Goal: Task Accomplishment & Management: Use online tool/utility

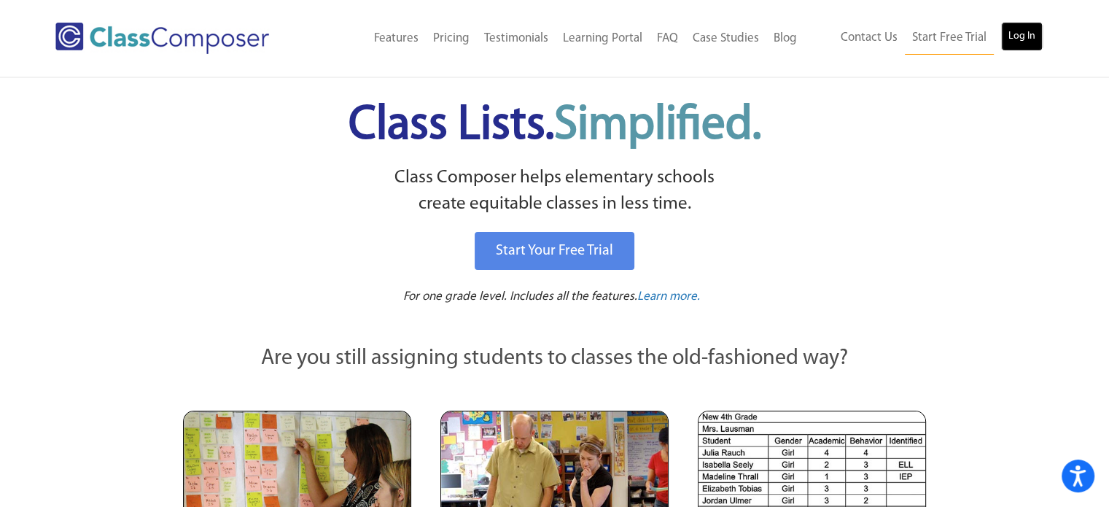
click at [1014, 41] on link "Log In" at bounding box center [1022, 36] width 42 height 29
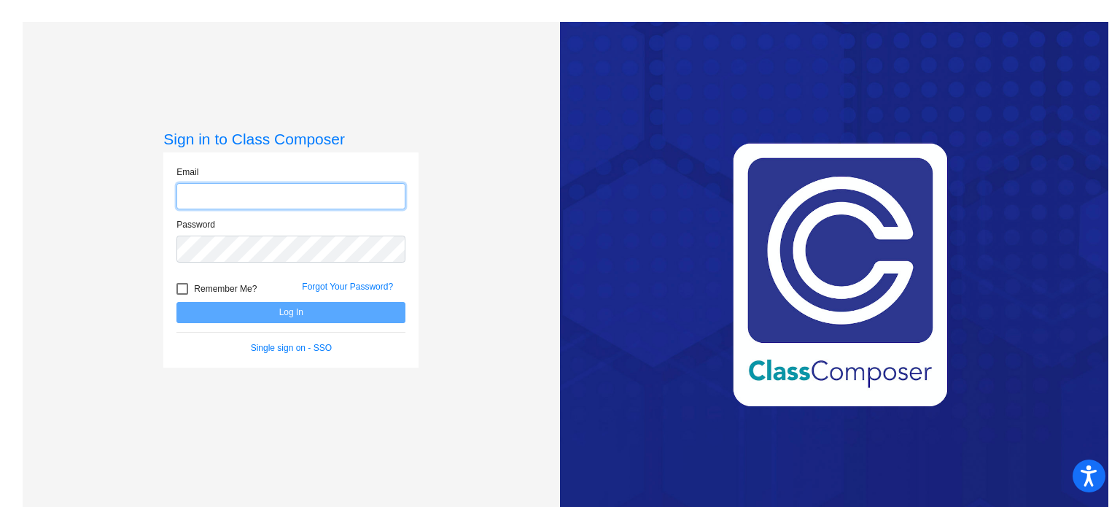
type input "[EMAIL_ADDRESS][DOMAIN_NAME]"
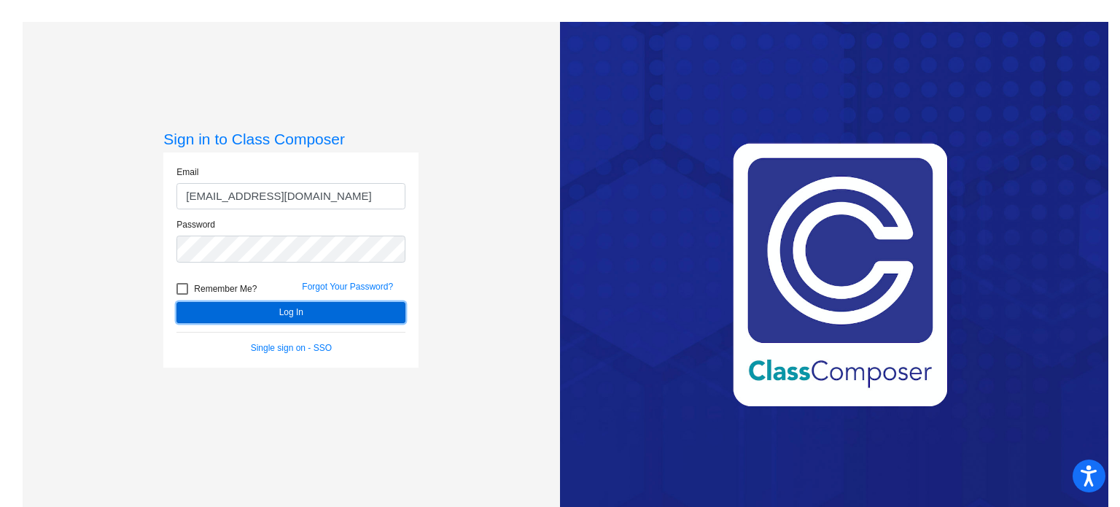
click at [287, 311] on button "Log In" at bounding box center [290, 312] width 229 height 21
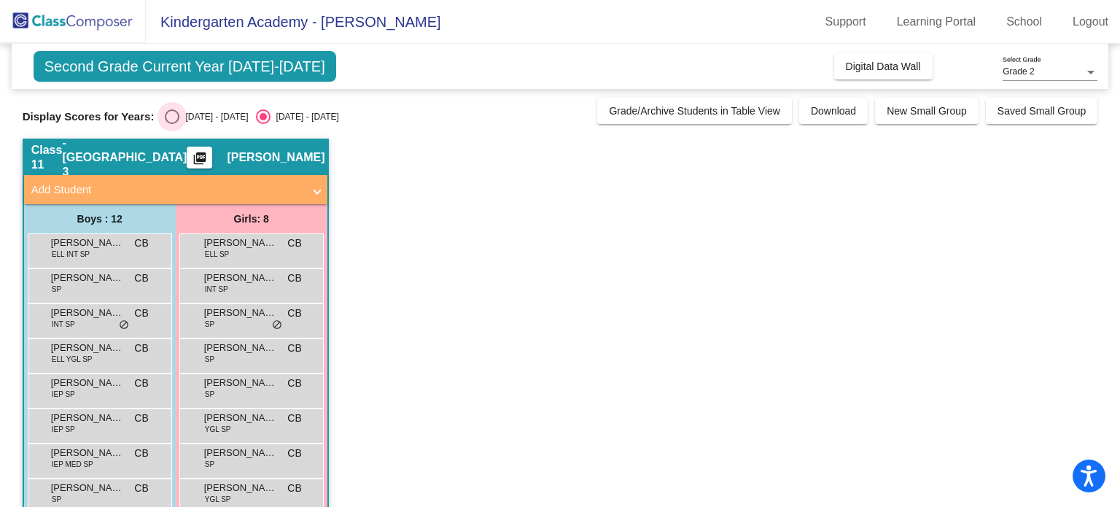
click at [195, 117] on div "[DATE] - [DATE]" at bounding box center [213, 116] width 69 height 13
click at [172, 124] on input "[DATE] - [DATE]" at bounding box center [171, 124] width 1 height 1
radio input "true"
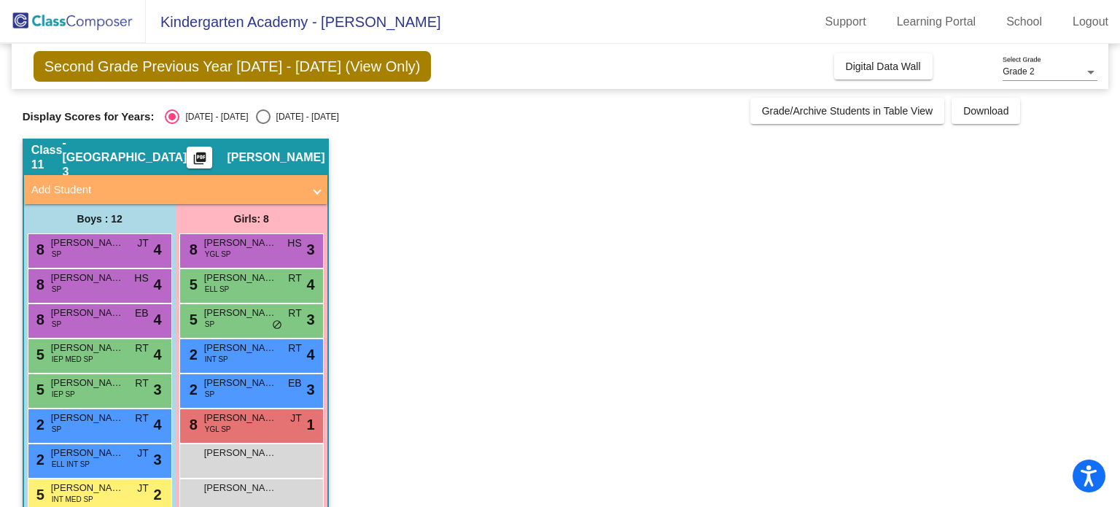
drag, startPoint x: 1111, startPoint y: 157, endPoint x: 1114, endPoint y: 212, distance: 55.5
click at [1114, 212] on mat-sidenav-content "Grade 2 Select Grade Second Grade Previous Year [DATE] - [DATE] (View Only) Add…" at bounding box center [560, 275] width 1120 height 463
click at [1102, 195] on mat-sidenav-content "Grade 2 Select Grade Second Grade Previous Year [DATE] - [DATE] (View Only) Add…" at bounding box center [560, 275] width 1120 height 463
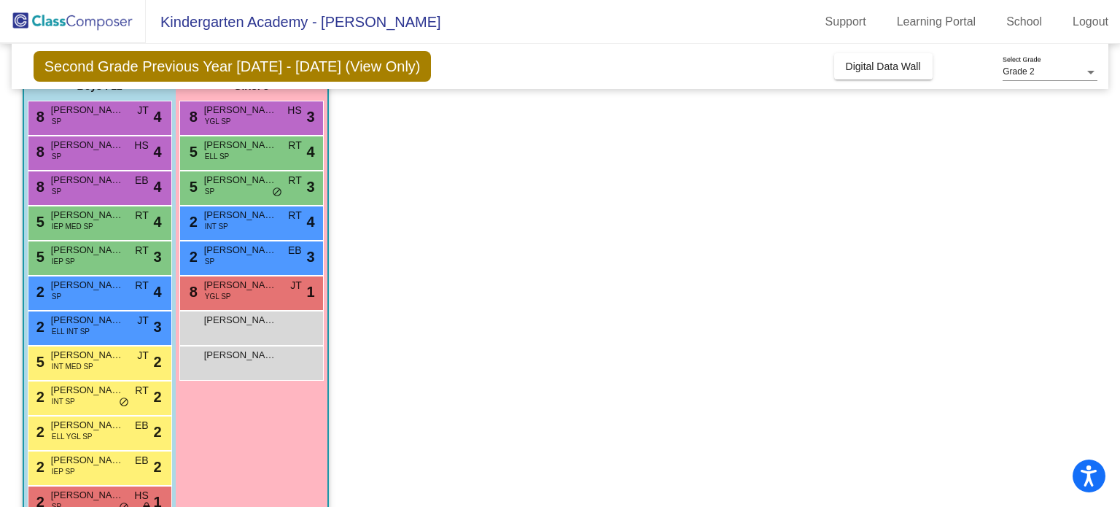
scroll to position [169, 0]
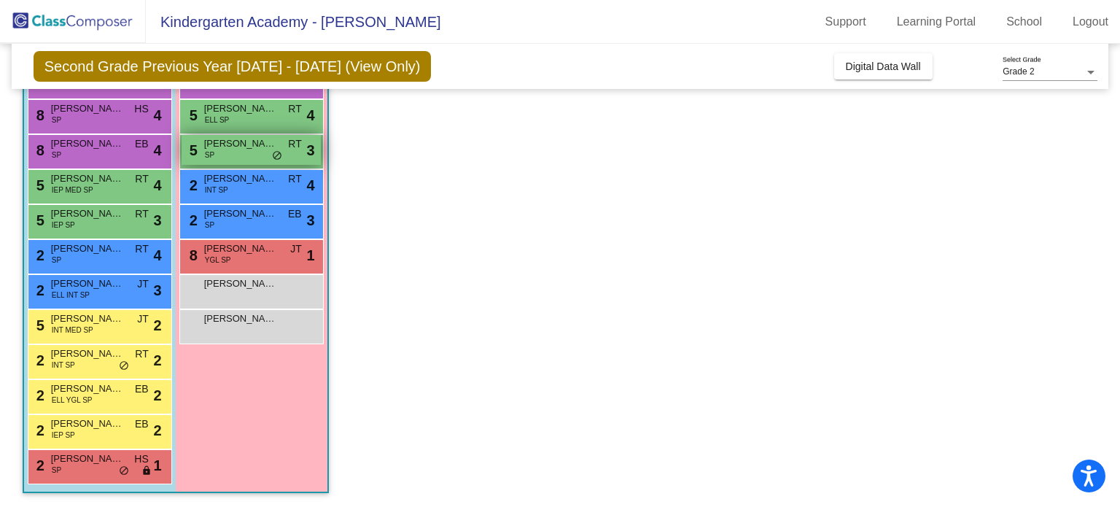
click at [239, 141] on span "[PERSON_NAME]" at bounding box center [240, 143] width 73 height 15
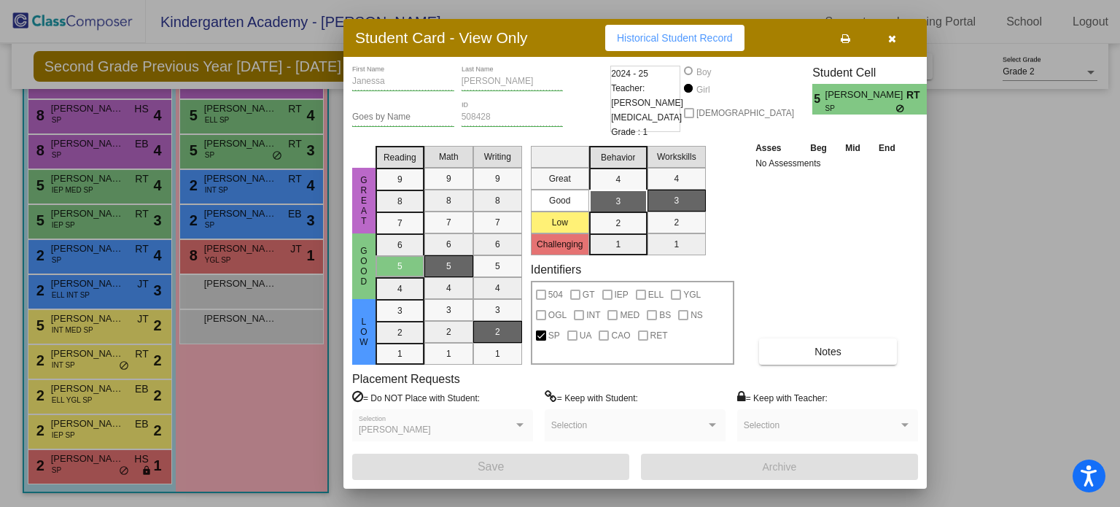
click at [87, 352] on div at bounding box center [560, 253] width 1120 height 507
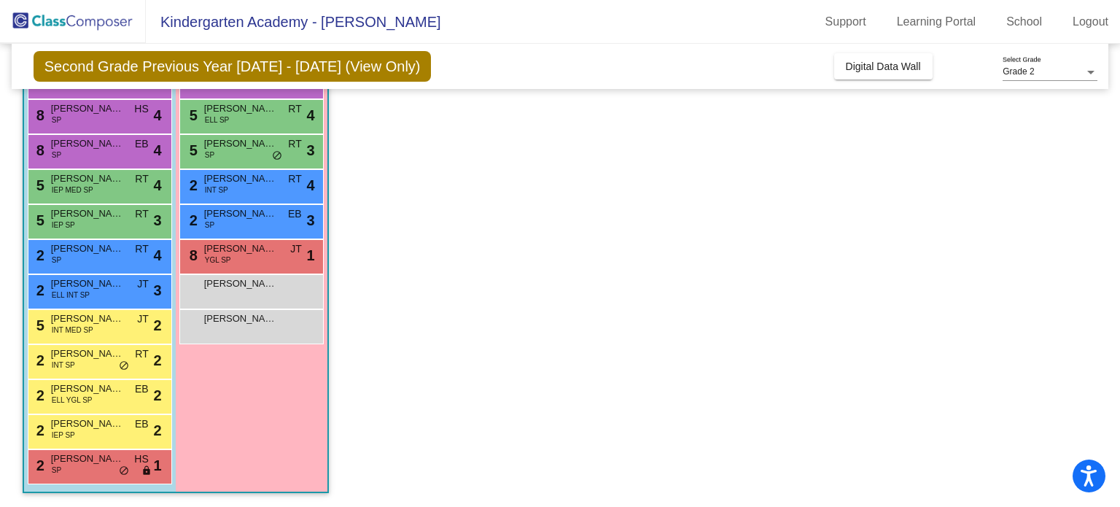
click at [87, 352] on span "[PERSON_NAME]" at bounding box center [87, 353] width 73 height 15
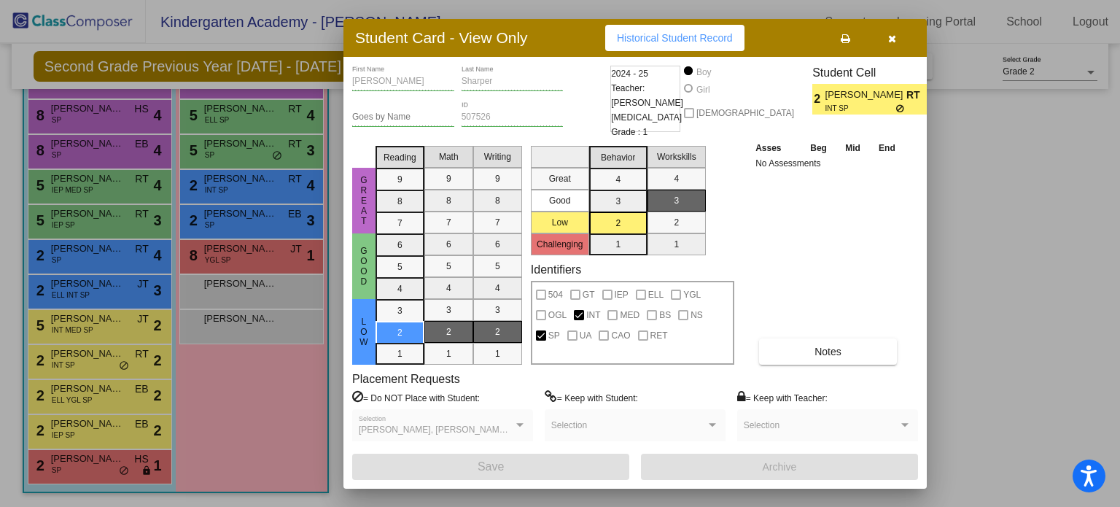
drag, startPoint x: 1114, startPoint y: 181, endPoint x: 1102, endPoint y: 233, distance: 53.1
click at [1102, 233] on div at bounding box center [560, 253] width 1120 height 507
